Goal: Information Seeking & Learning: Learn about a topic

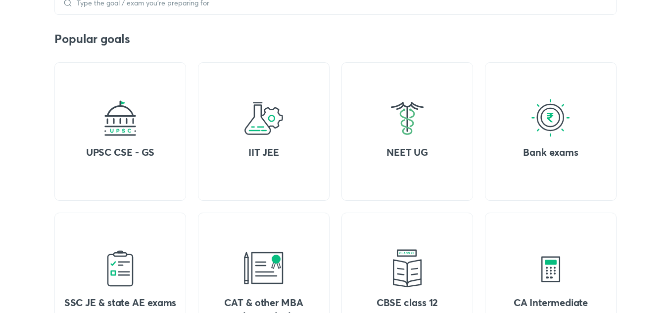
scroll to position [366, 0]
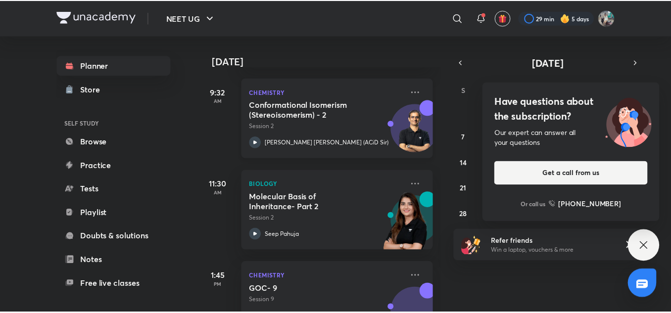
scroll to position [180, 0]
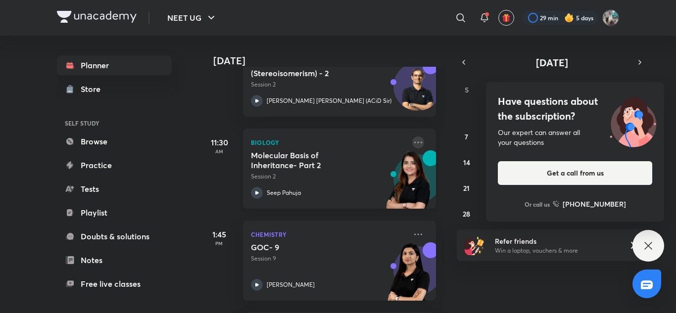
click at [412, 141] on icon at bounding box center [418, 143] width 12 height 12
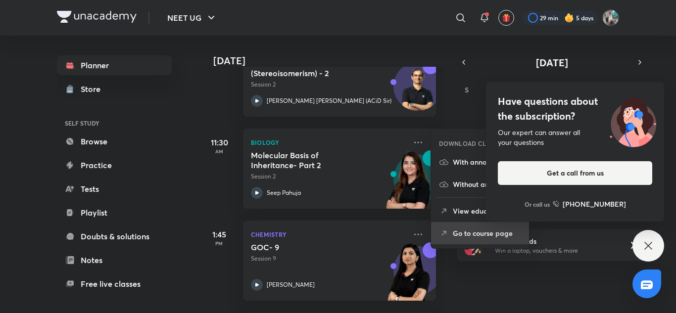
click at [456, 231] on p "Go to course page" at bounding box center [487, 233] width 68 height 10
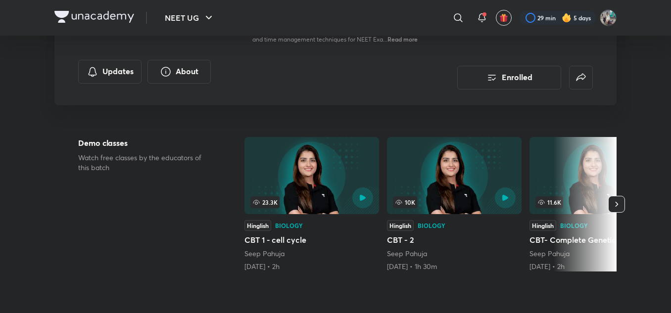
scroll to position [167, 0]
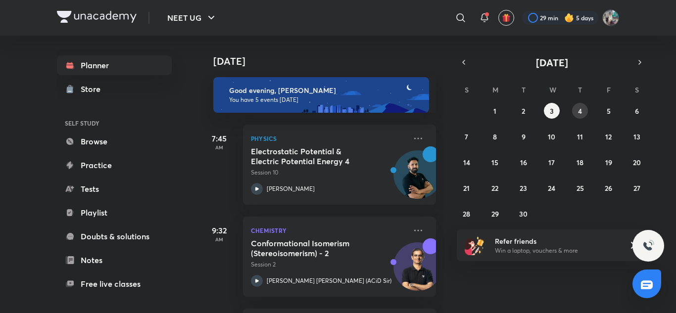
click at [576, 116] on button "4" at bounding box center [580, 111] width 16 height 16
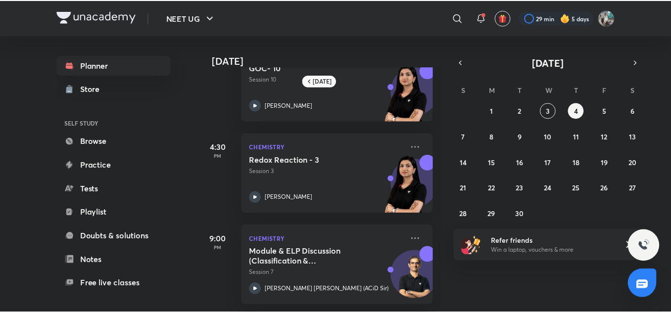
scroll to position [230, 0]
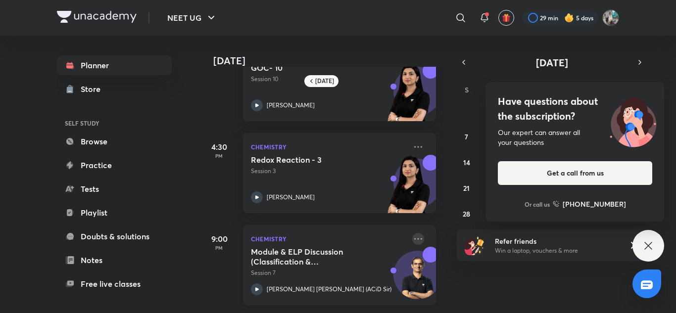
click at [412, 233] on icon at bounding box center [418, 239] width 12 height 12
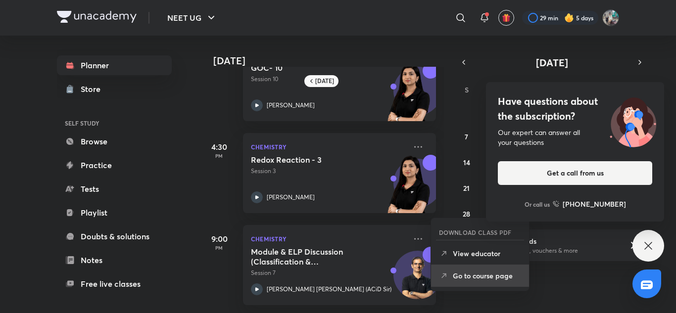
click at [462, 275] on p "Go to course page" at bounding box center [487, 276] width 68 height 10
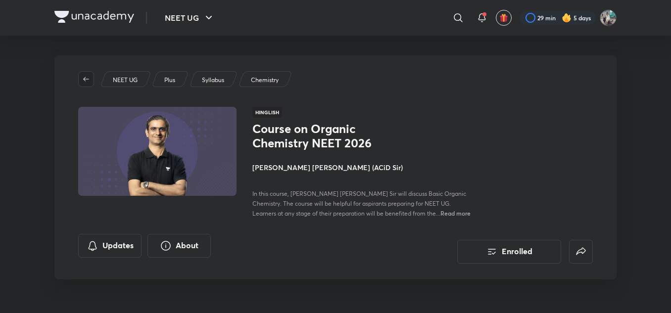
click at [88, 77] on icon "button" at bounding box center [86, 79] width 8 height 8
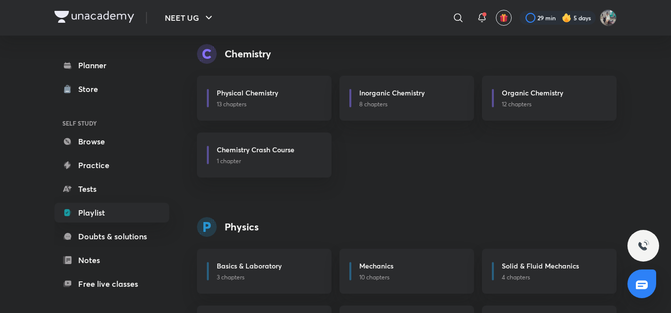
scroll to position [413, 0]
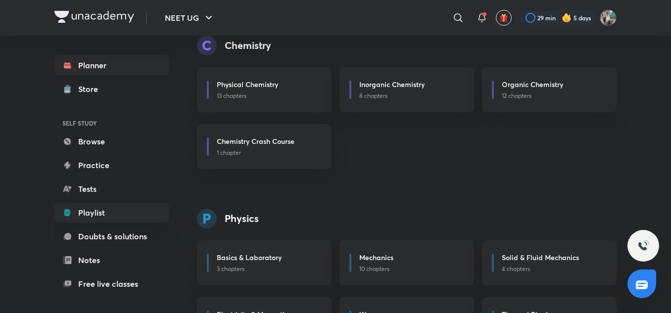
click at [126, 66] on link "Planner" at bounding box center [111, 65] width 115 height 20
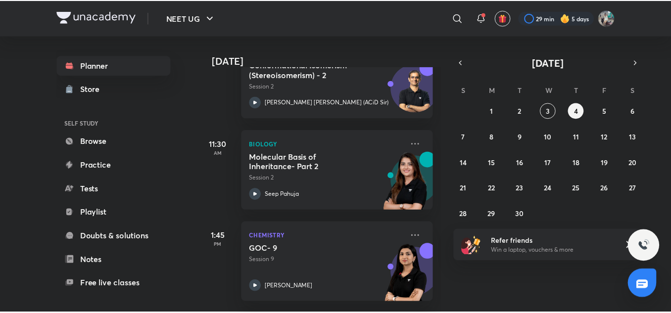
scroll to position [179, 0]
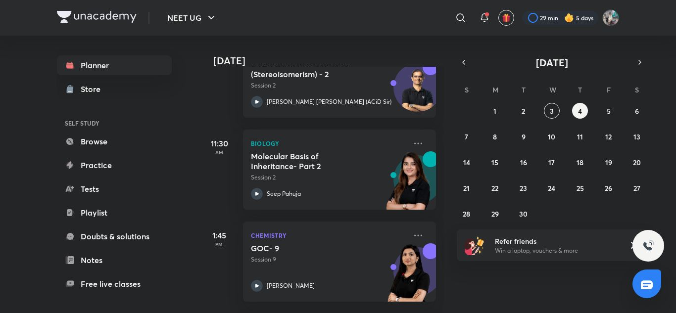
click at [409, 137] on div "Biology Molecular Basis of Inheritance- Part 2 Session 2 Seep Pahuja" at bounding box center [339, 170] width 193 height 80
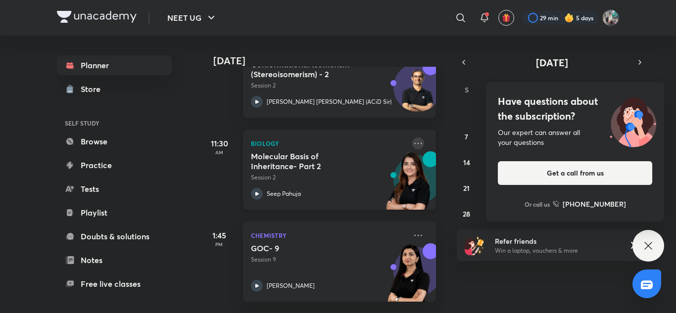
click at [412, 140] on icon at bounding box center [418, 144] width 12 height 12
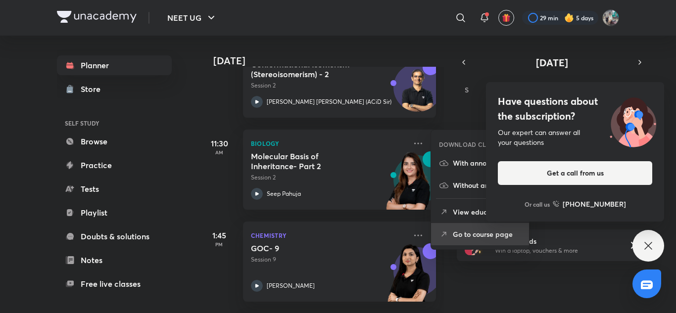
click at [494, 230] on p "Go to course page" at bounding box center [487, 234] width 68 height 10
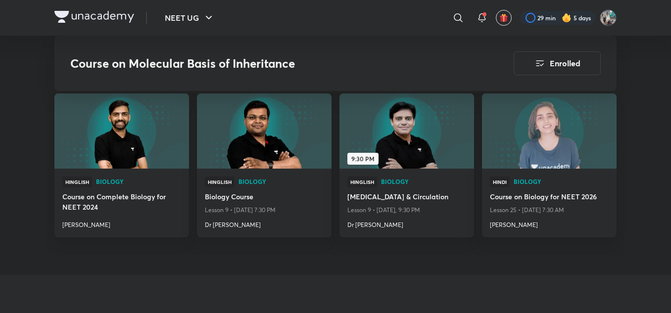
scroll to position [1187, 0]
click at [268, 191] on h4 "Biology Course" at bounding box center [264, 197] width 119 height 12
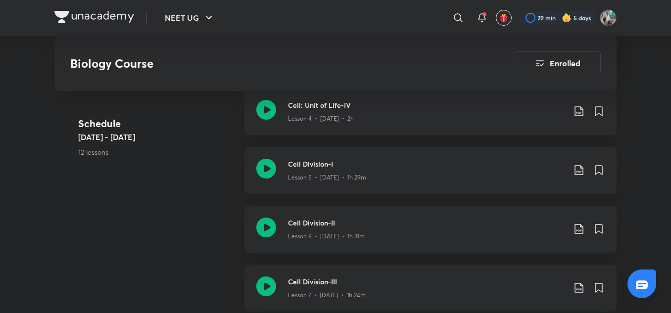
scroll to position [695, 0]
click at [575, 165] on icon at bounding box center [579, 171] width 12 height 12
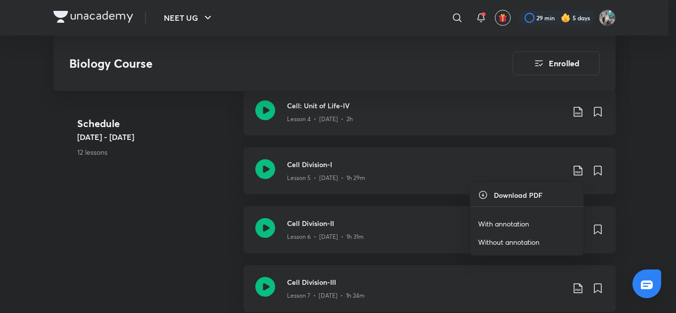
click at [504, 225] on p "With annotation" at bounding box center [503, 224] width 51 height 10
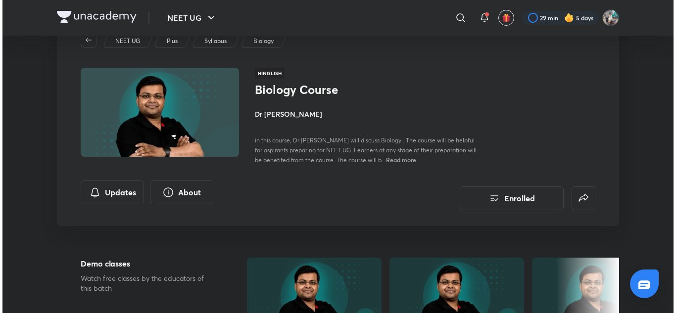
scroll to position [0, 0]
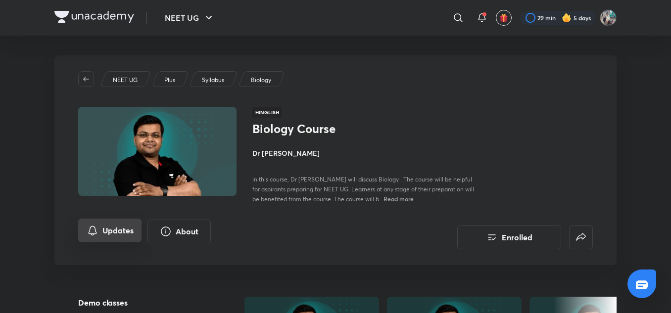
click at [129, 229] on button "Updates" at bounding box center [109, 231] width 63 height 24
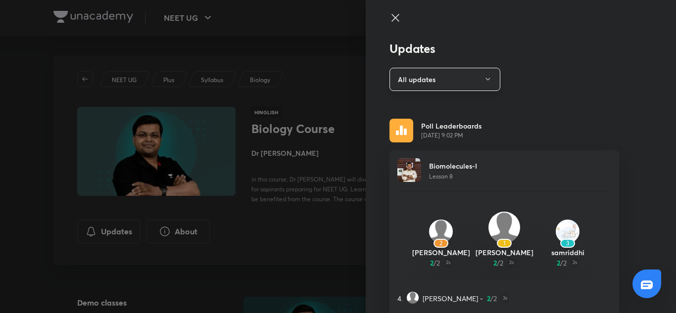
click at [468, 77] on button "All updates" at bounding box center [444, 79] width 111 height 23
click at [553, 108] on div at bounding box center [338, 156] width 676 height 313
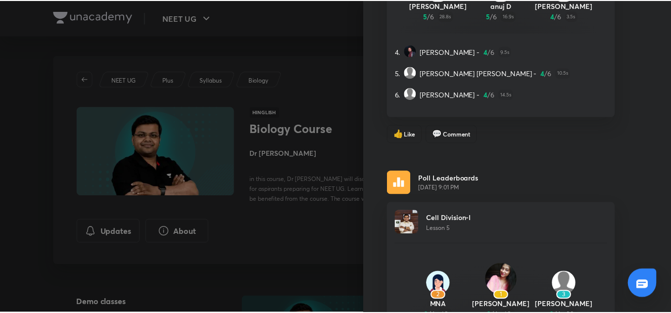
scroll to position [985, 0]
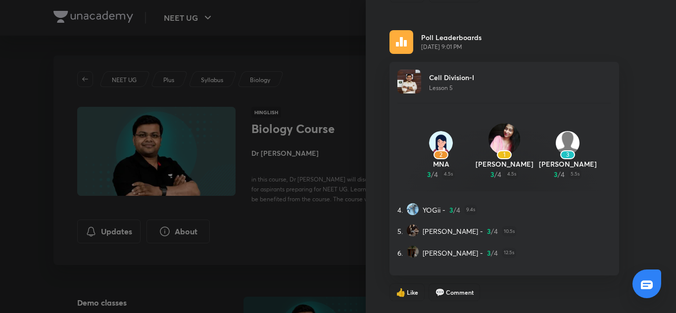
click at [295, 241] on div at bounding box center [338, 156] width 676 height 313
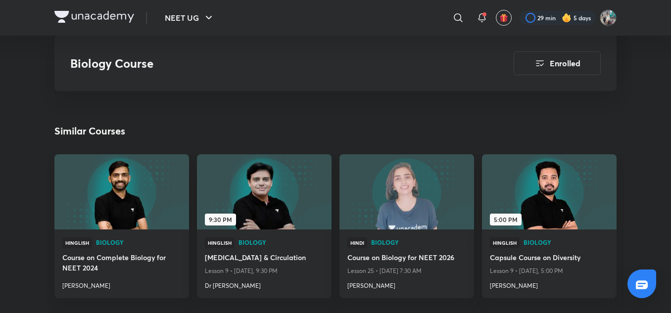
scroll to position [1235, 0]
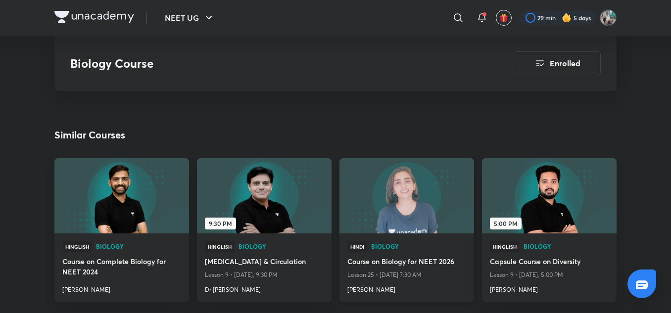
click at [421, 233] on div "Hindi Biology Course on Biology for NEET 2026 Lesson 25 • Sept 4, 2025 7:30 AM …" at bounding box center [406, 267] width 135 height 69
click at [403, 211] on img at bounding box center [406, 195] width 137 height 77
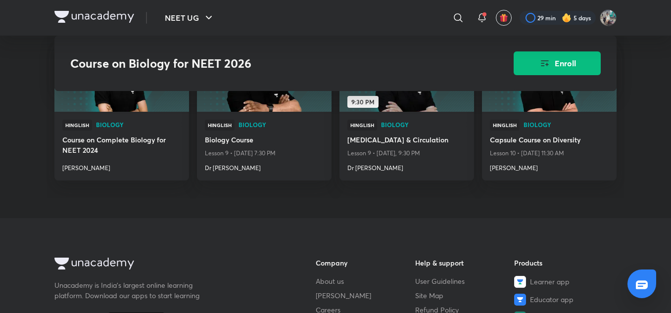
scroll to position [1514, 0]
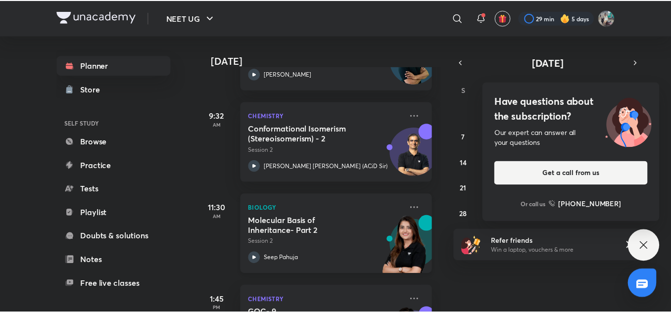
scroll to position [114, 1]
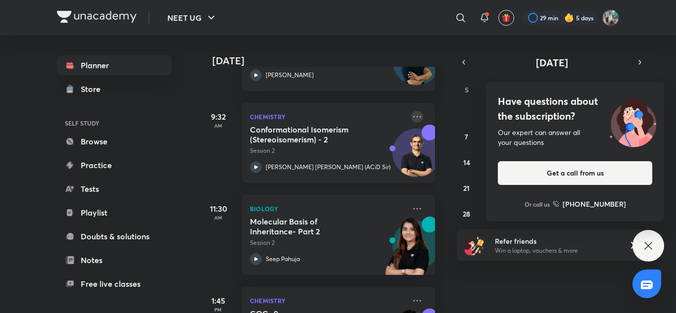
click at [413, 114] on icon at bounding box center [417, 117] width 12 height 12
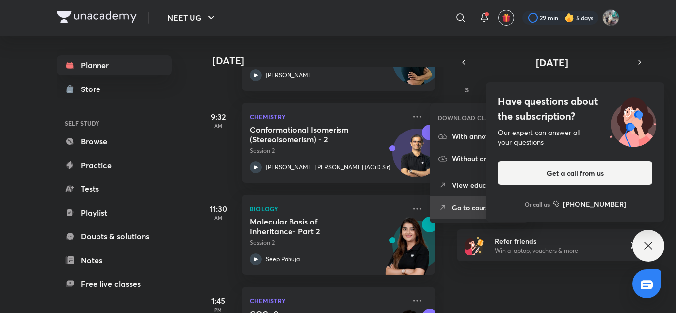
click at [438, 203] on icon at bounding box center [443, 208] width 10 height 10
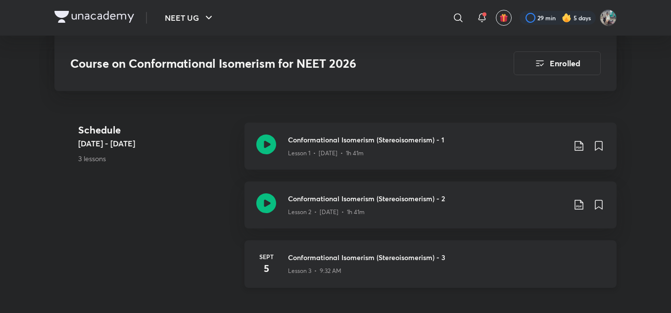
scroll to position [217, 0]
click at [574, 140] on icon at bounding box center [579, 146] width 12 height 12
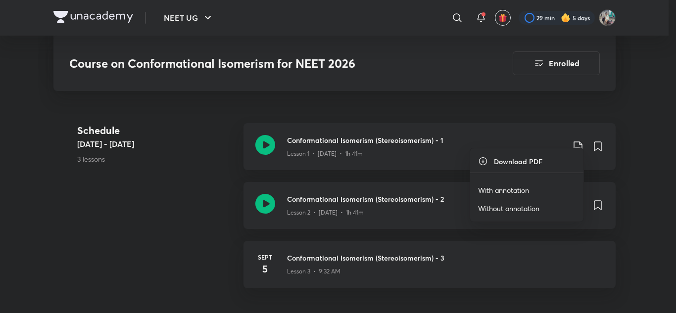
click at [518, 187] on p "With annotation" at bounding box center [503, 190] width 51 height 10
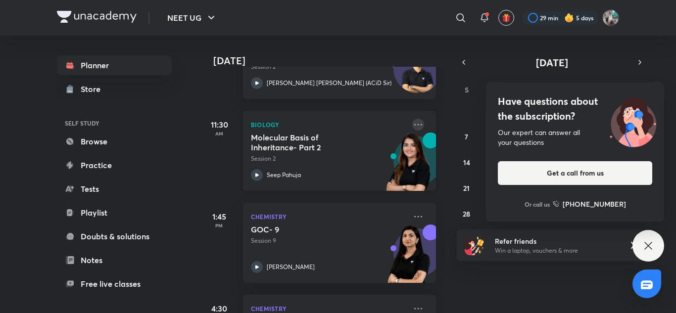
click at [412, 120] on icon at bounding box center [418, 125] width 12 height 12
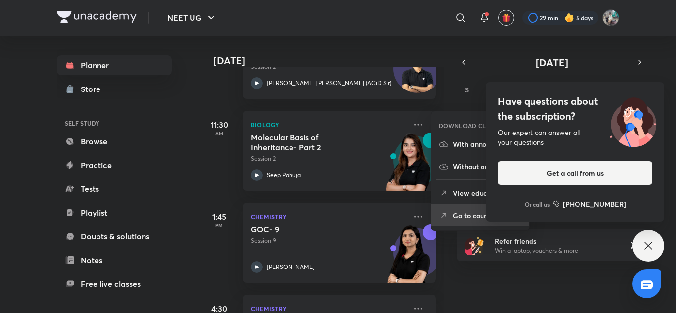
click at [447, 209] on li "Go to course page" at bounding box center [480, 215] width 98 height 22
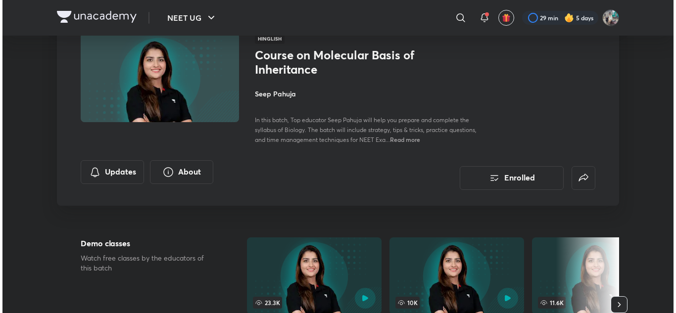
scroll to position [68, 0]
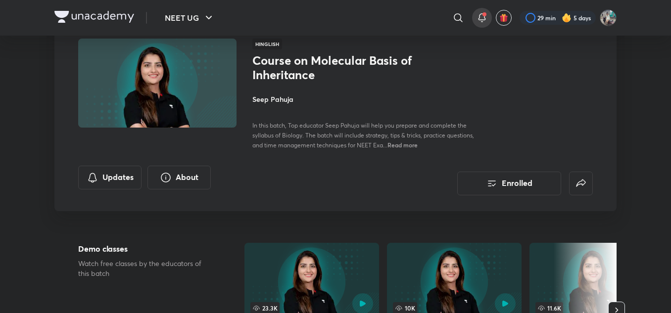
click at [483, 18] on icon at bounding box center [482, 18] width 12 height 12
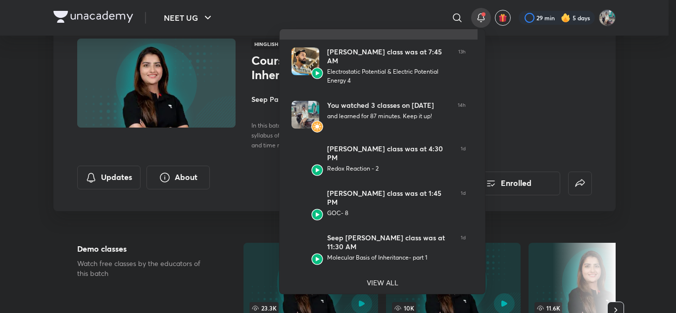
scroll to position [0, 0]
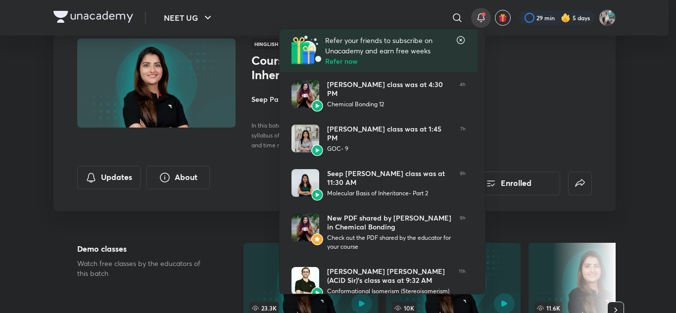
click at [145, 232] on div at bounding box center [338, 156] width 676 height 313
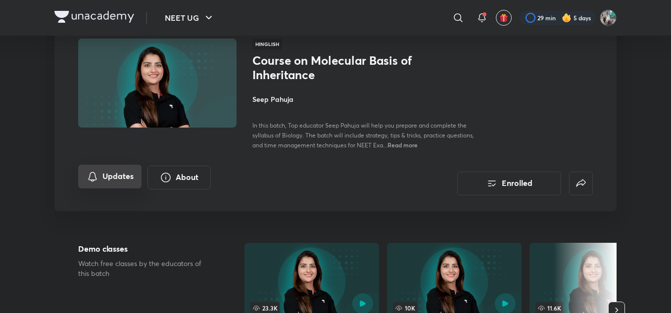
click at [96, 175] on icon "Updates" at bounding box center [93, 177] width 12 height 12
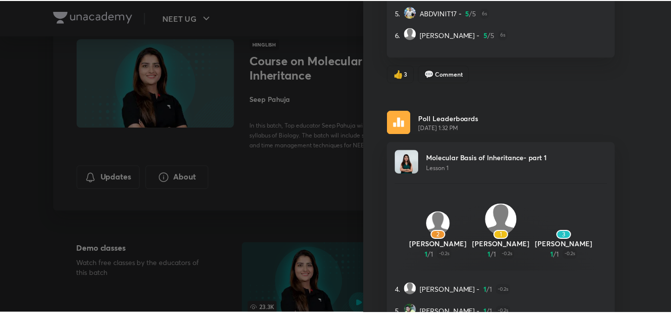
scroll to position [387, 0]
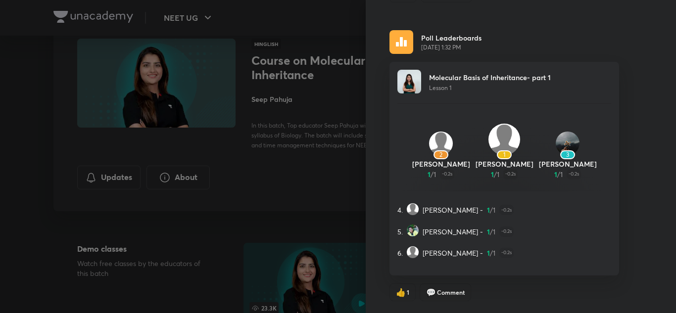
click at [107, 291] on div at bounding box center [338, 156] width 676 height 313
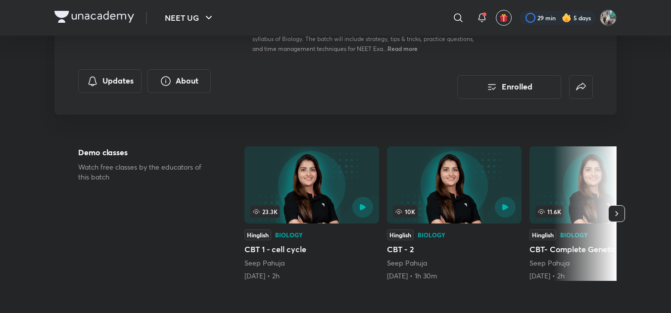
scroll to position [166, 0]
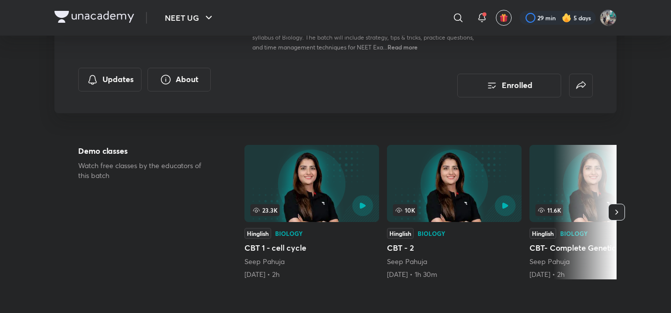
click at [306, 212] on div "23.3K" at bounding box center [280, 210] width 61 height 12
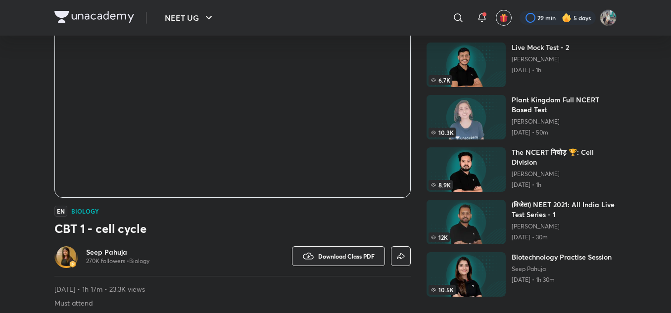
scroll to position [73, 0]
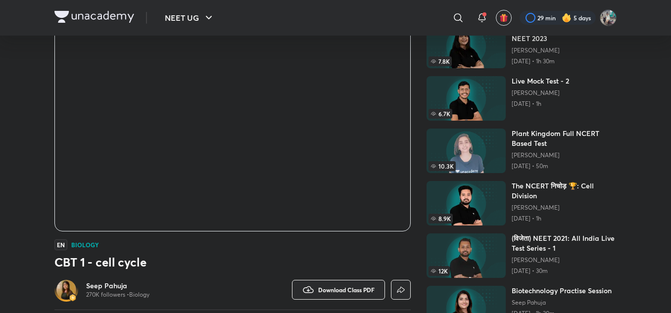
click at [514, 115] on div "Live Mock Test - 2 Anand Mani Jun 7, 2022 • 1h" at bounding box center [539, 98] width 57 height 45
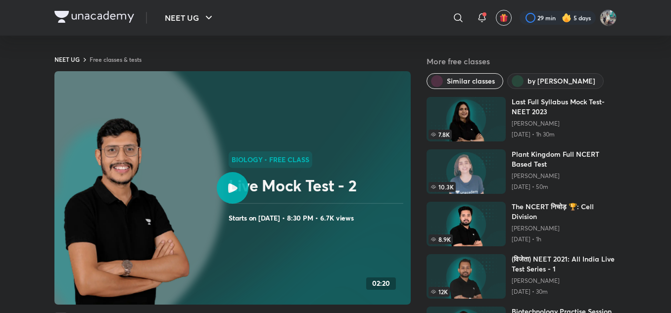
scroll to position [73, 0]
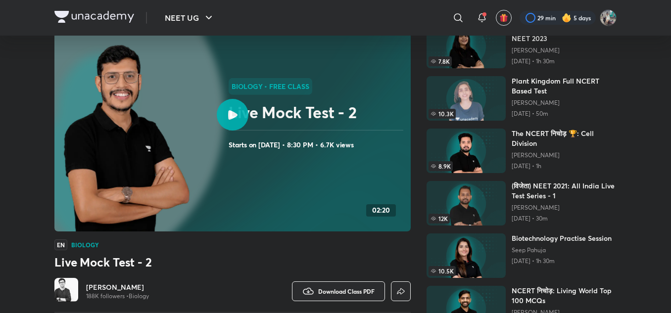
click at [234, 109] on div at bounding box center [233, 115] width 32 height 32
click at [267, 170] on rect at bounding box center [232, 114] width 356 height 233
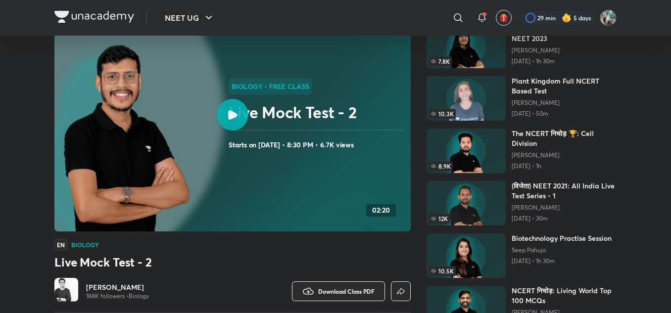
click at [232, 108] on div at bounding box center [233, 115] width 32 height 32
click at [339, 289] on span "Download Class PDF" at bounding box center [346, 291] width 56 height 8
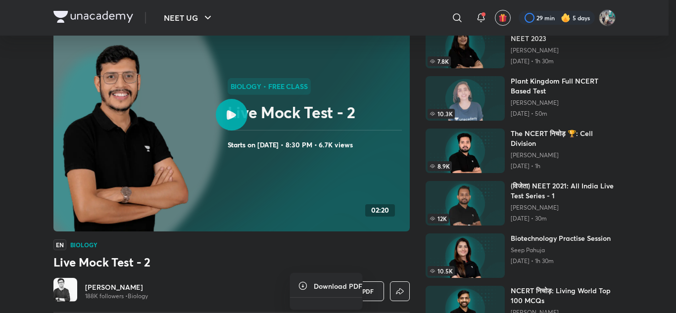
click at [349, 178] on div at bounding box center [338, 156] width 676 height 313
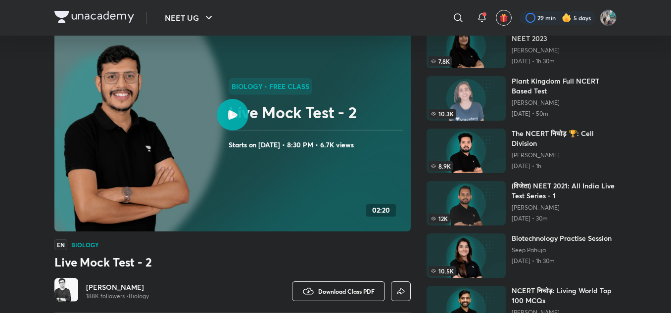
click at [339, 289] on span "Download Class PDF" at bounding box center [346, 291] width 56 height 8
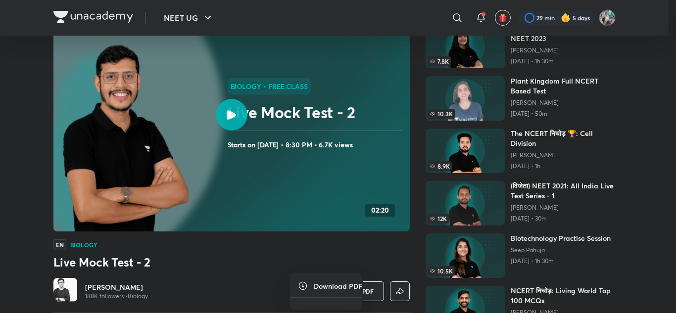
click at [316, 238] on div at bounding box center [338, 156] width 676 height 313
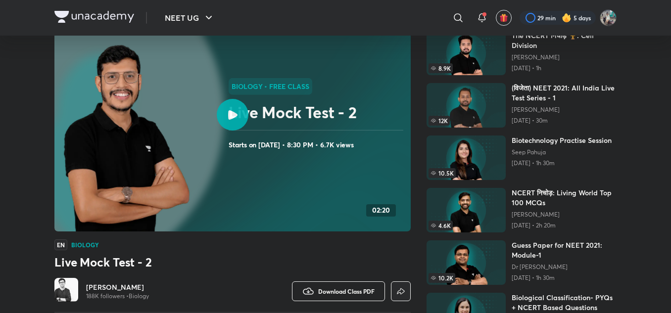
scroll to position [112, 0]
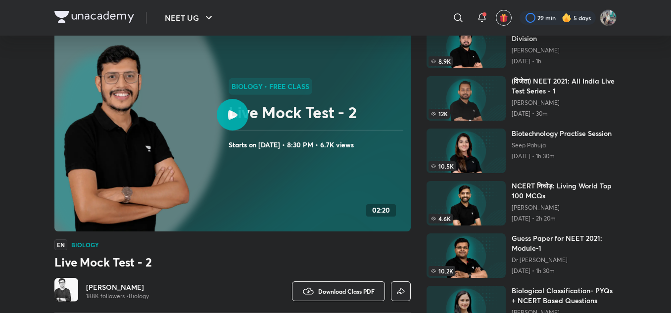
click at [595, 309] on p "Gargi Singh" at bounding box center [563, 313] width 105 height 8
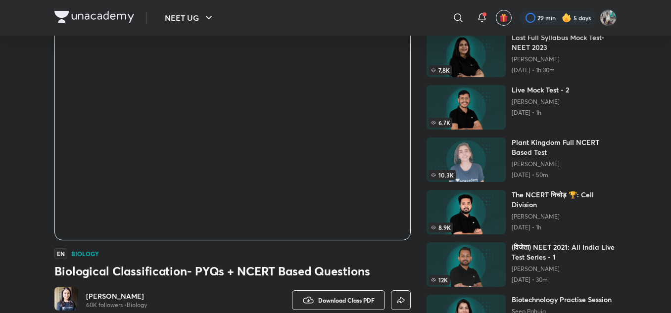
scroll to position [64, 0]
click at [331, 295] on button "Download Class PDF" at bounding box center [338, 301] width 93 height 20
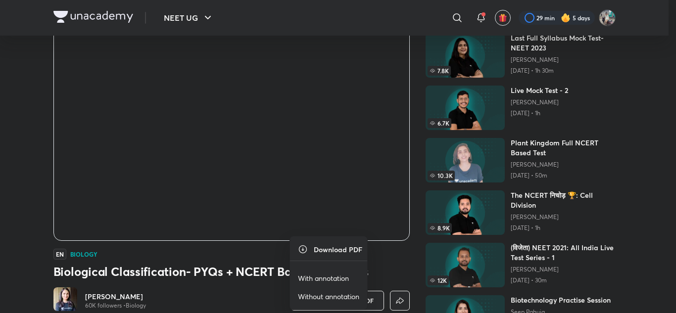
click at [310, 275] on p "With annotation" at bounding box center [323, 278] width 51 height 10
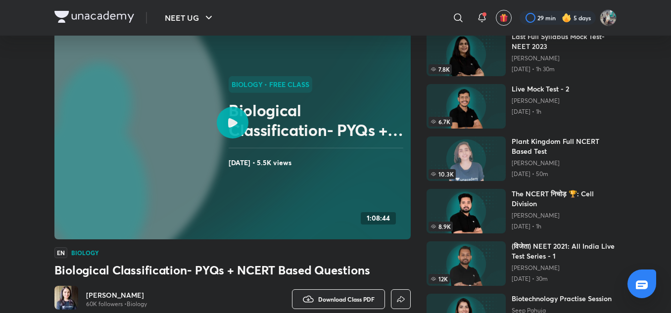
scroll to position [0, 0]
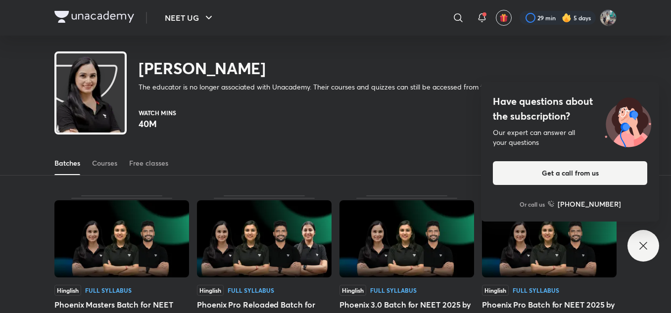
scroll to position [65, 0]
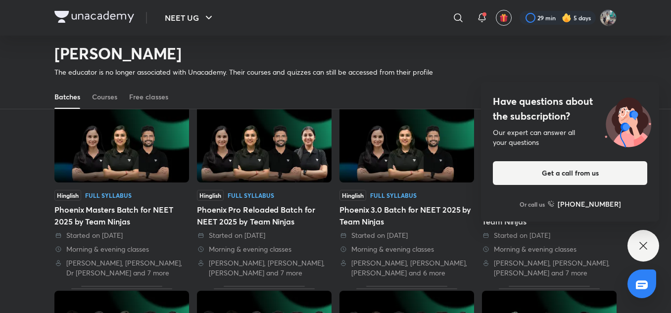
click at [636, 236] on div "Have questions about the subscription? Our expert can answer all your questions…" at bounding box center [643, 246] width 32 height 32
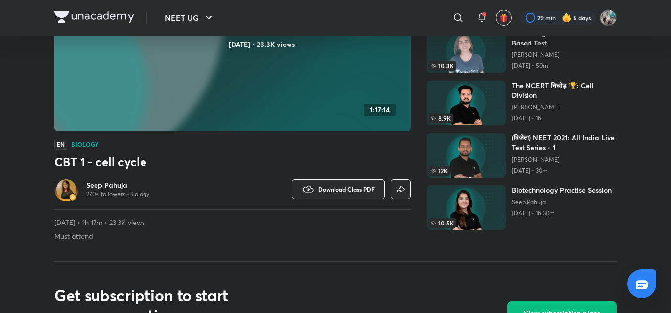
scroll to position [0, 0]
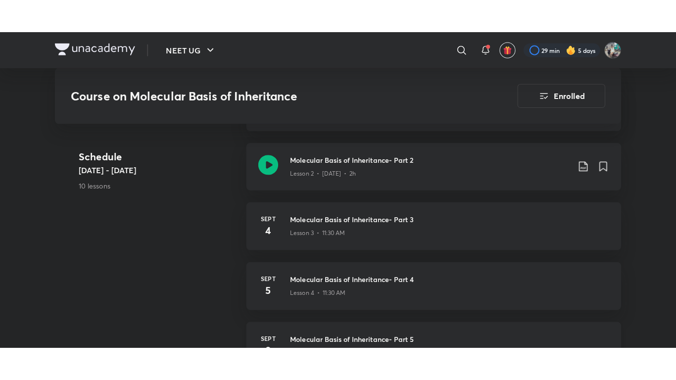
scroll to position [529, 0]
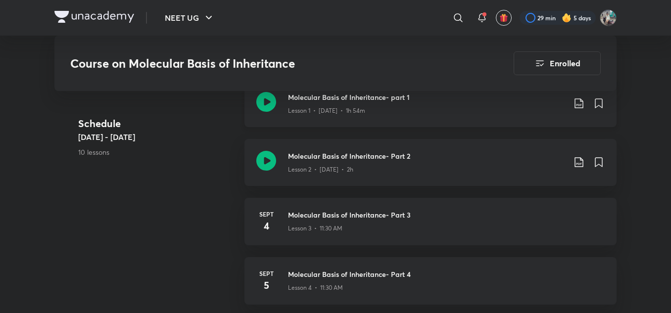
click at [409, 123] on div "Molecular Basis of Inheritance- part 1 Lesson 1 • Sept 2 • 1h 54m" at bounding box center [430, 103] width 372 height 47
